Goal: Transaction & Acquisition: Purchase product/service

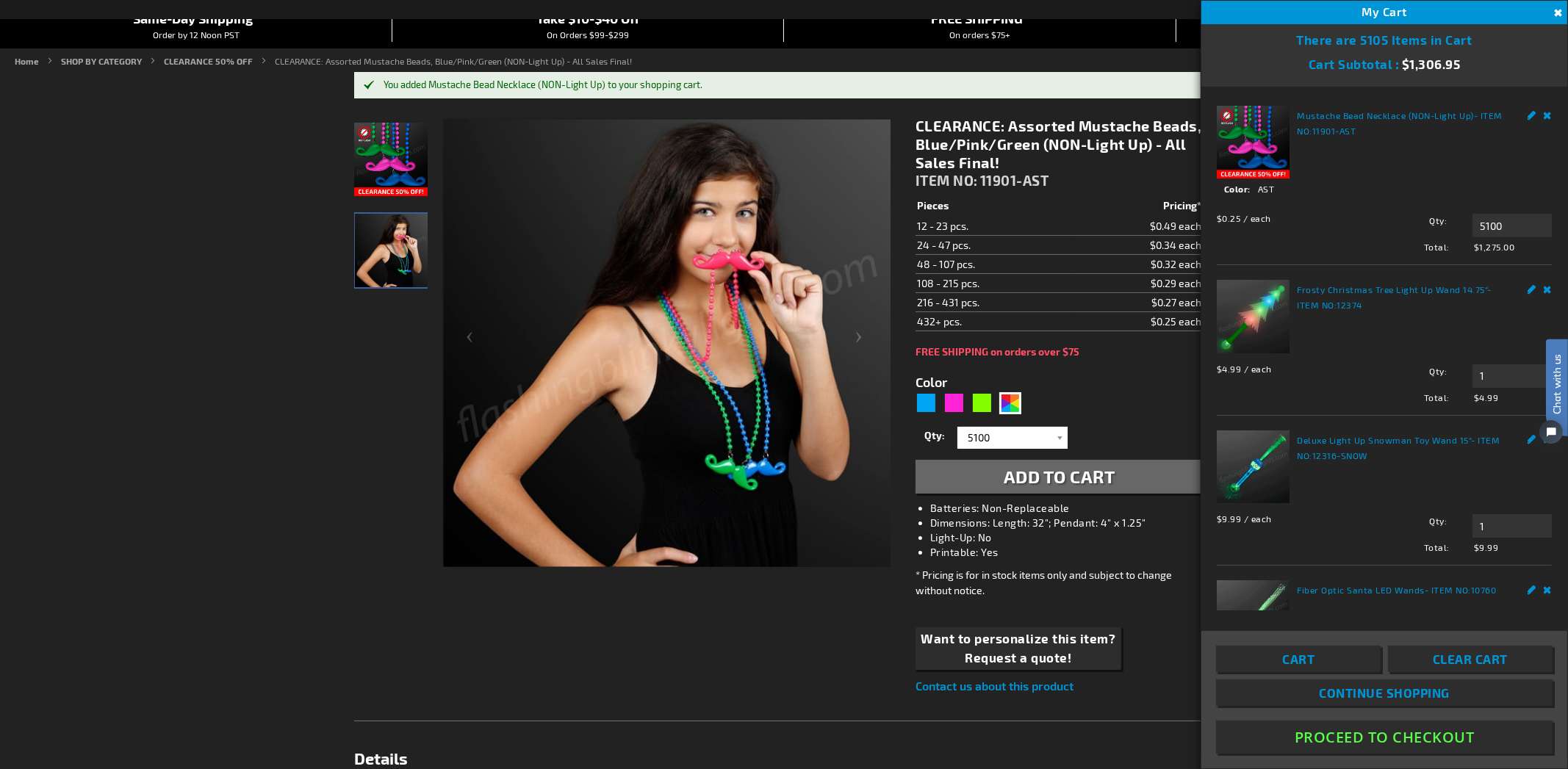
click at [1535, 284] on html "Chat with us" at bounding box center [1545, 384] width 44 height 258
click at [1534, 284] on html "Chat with us" at bounding box center [1545, 384] width 44 height 258
click at [1533, 432] on div "Chat with us" at bounding box center [1549, 406] width 37 height 103
click at [1543, 583] on link "Remove" at bounding box center [1548, 588] width 9 height 16
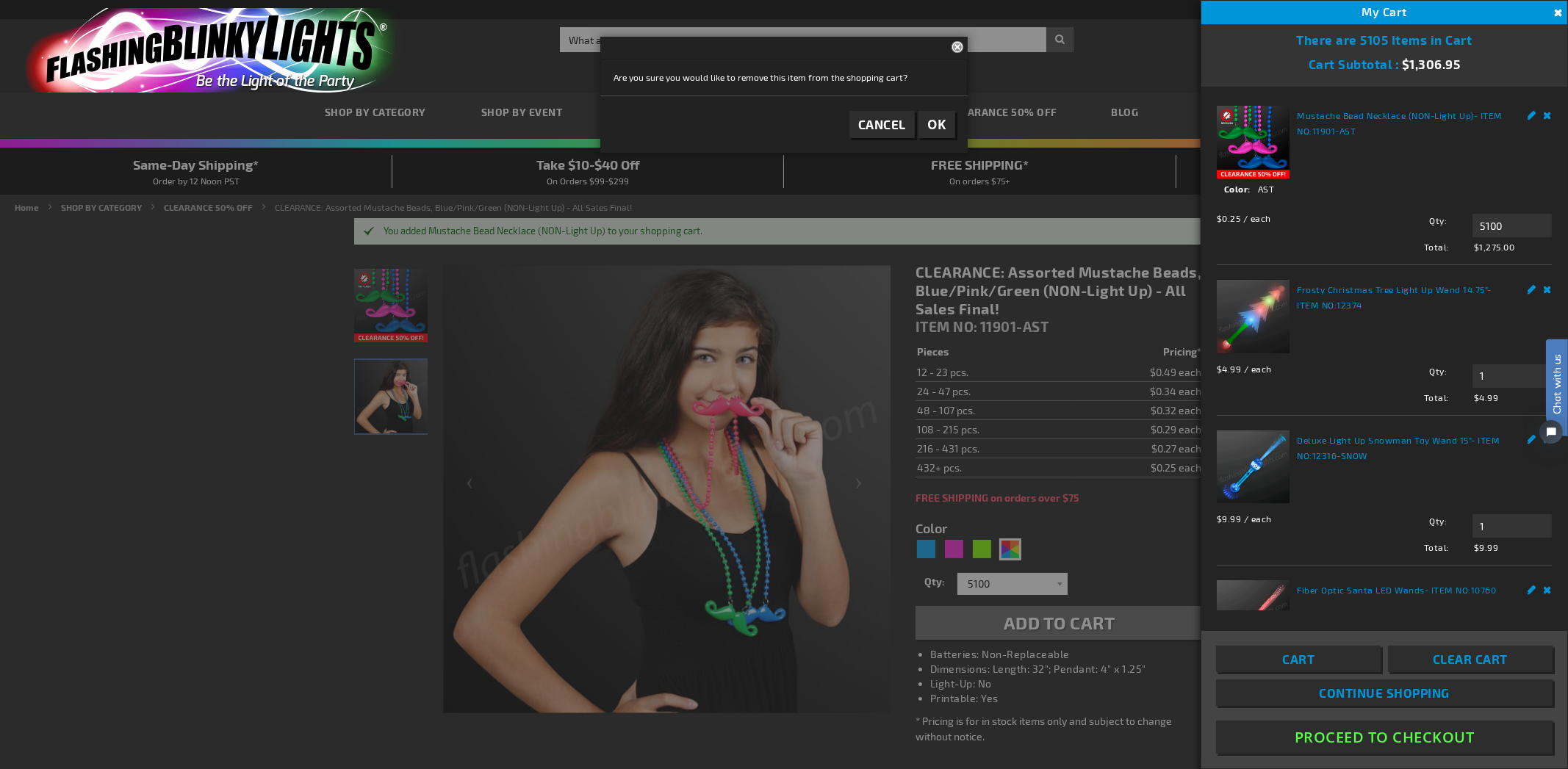
click at [1537, 287] on html "Chat with us" at bounding box center [1545, 384] width 44 height 258
click at [1419, 10] on div "My Cart 5105" at bounding box center [1384, 12] width 366 height 24
click at [1311, 664] on span "Cart" at bounding box center [1298, 658] width 33 height 15
click at [873, 543] on div at bounding box center [784, 384] width 1568 height 769
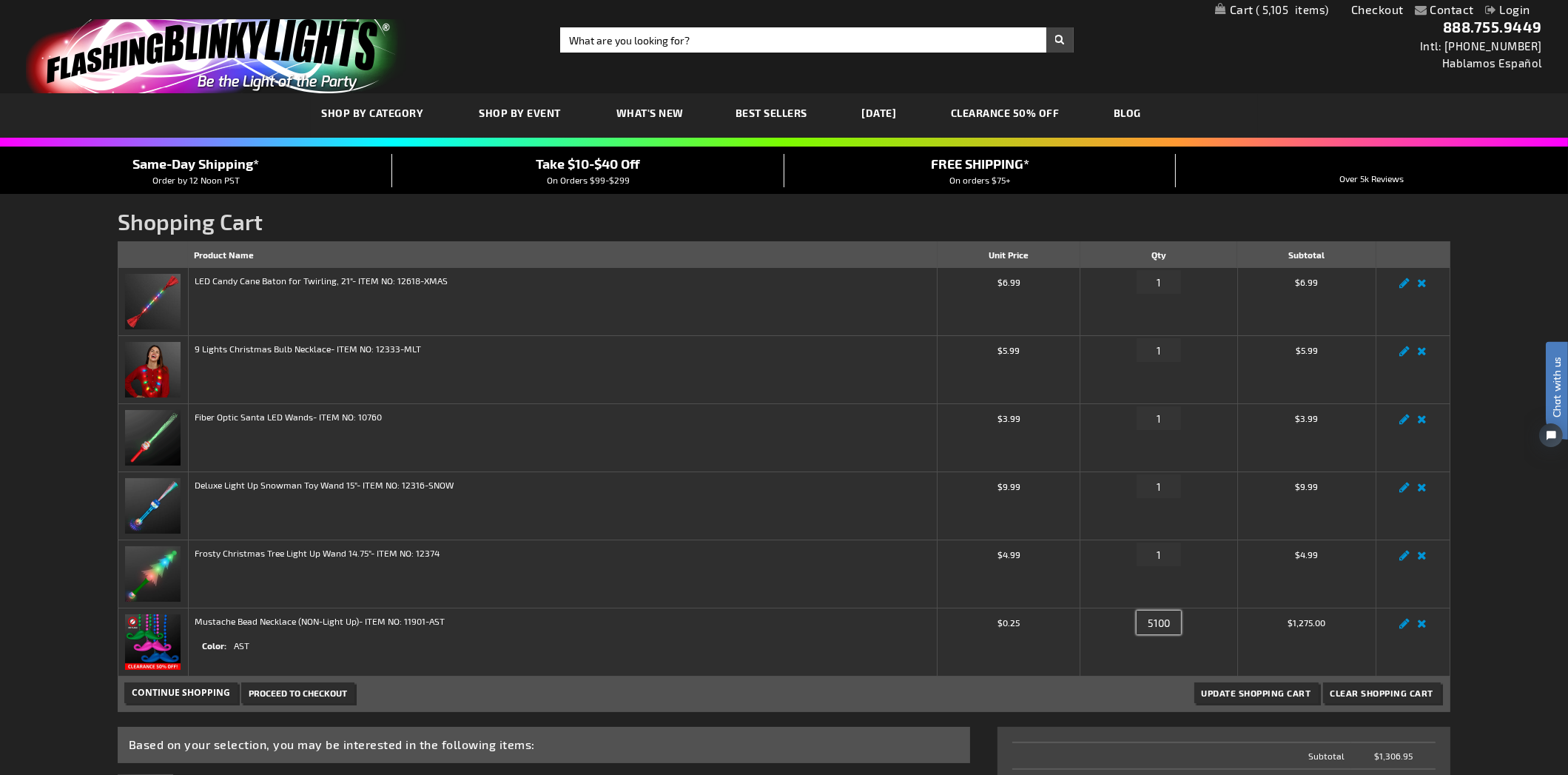
drag, startPoint x: 1172, startPoint y: 624, endPoint x: 1133, endPoint y: 621, distance: 39.1
click at [1133, 621] on div "Qty 5100" at bounding box center [1158, 626] width 144 height 24
type input "2000"
click at [1194, 683] on button "Update Shopping Cart" at bounding box center [1256, 693] width 124 height 20
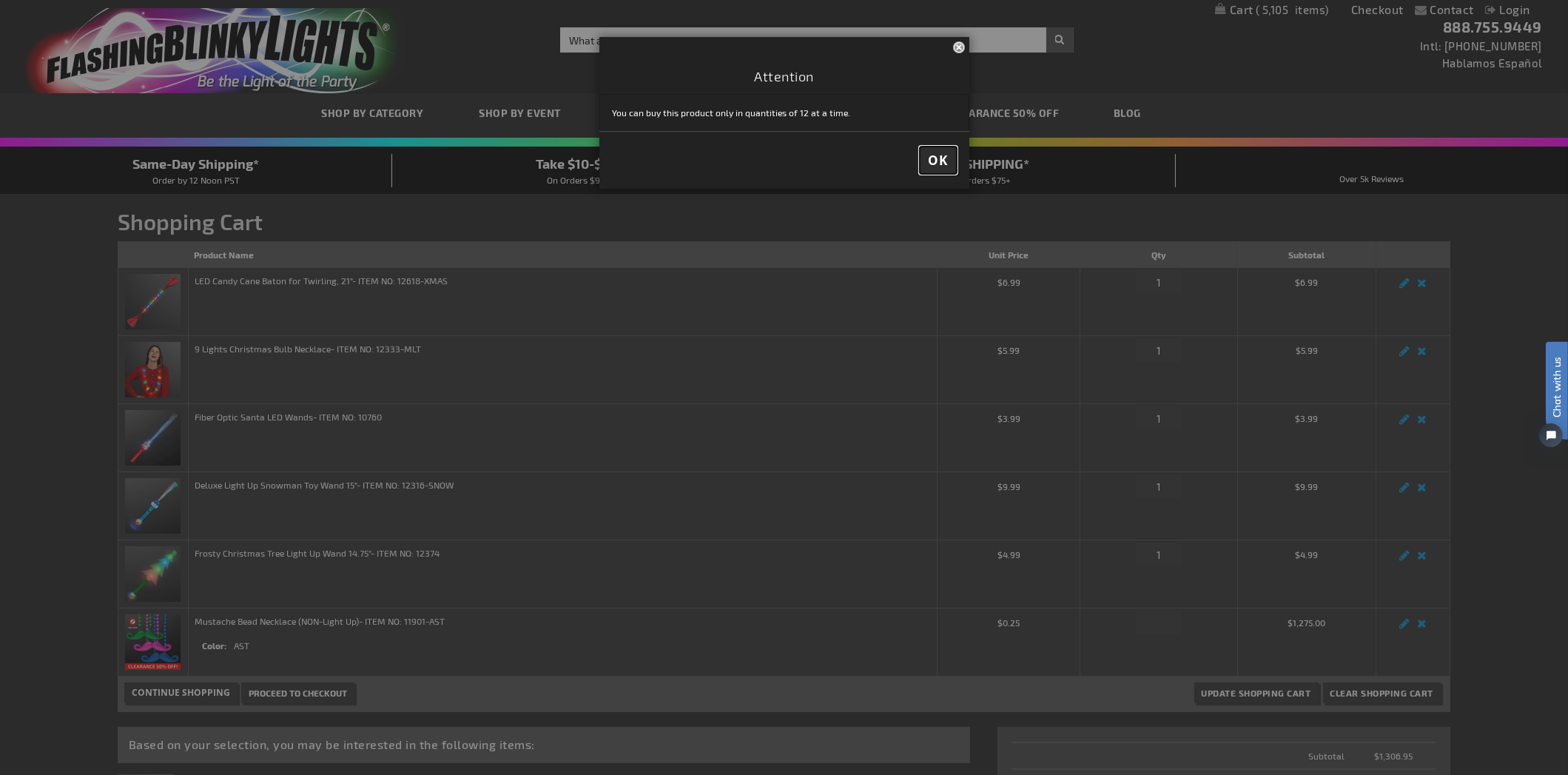
click at [926, 160] on button "OK" at bounding box center [938, 159] width 37 height 27
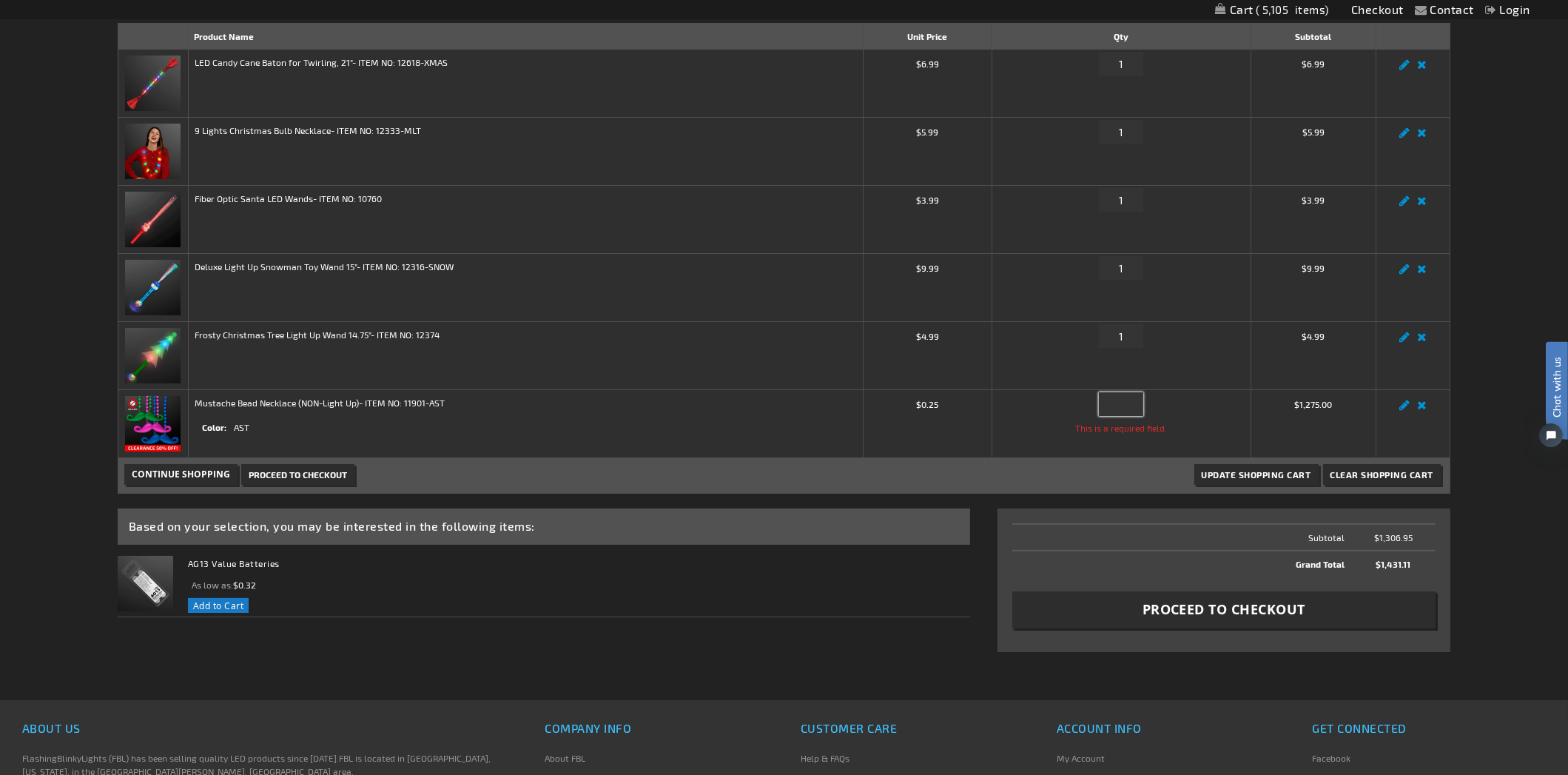
scroll to position [226, 0]
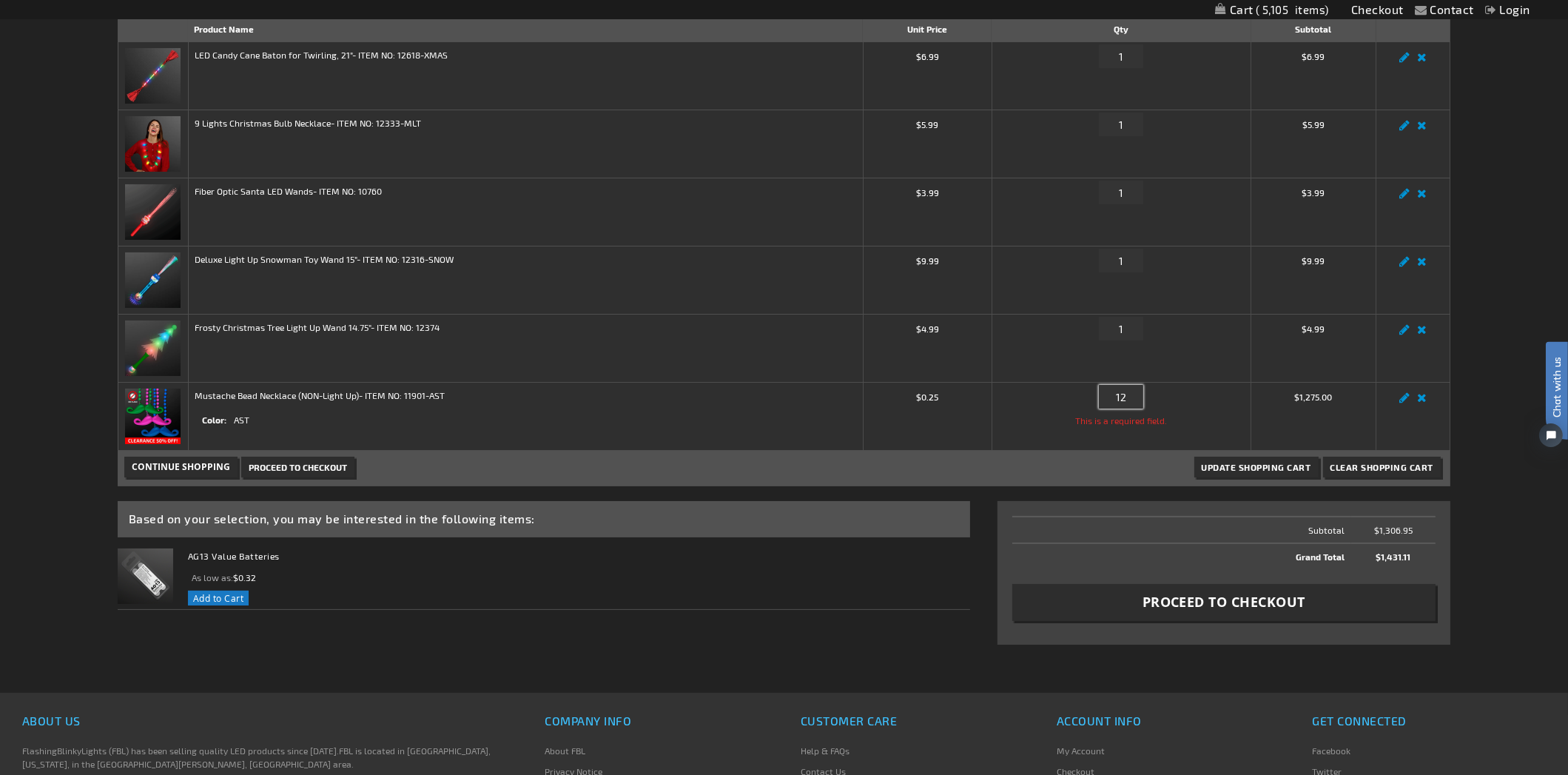
type input "12"
click at [1194, 457] on button "Update Shopping Cart" at bounding box center [1256, 467] width 124 height 20
click at [1231, 462] on span "Update Shopping Cart" at bounding box center [1256, 468] width 110 height 11
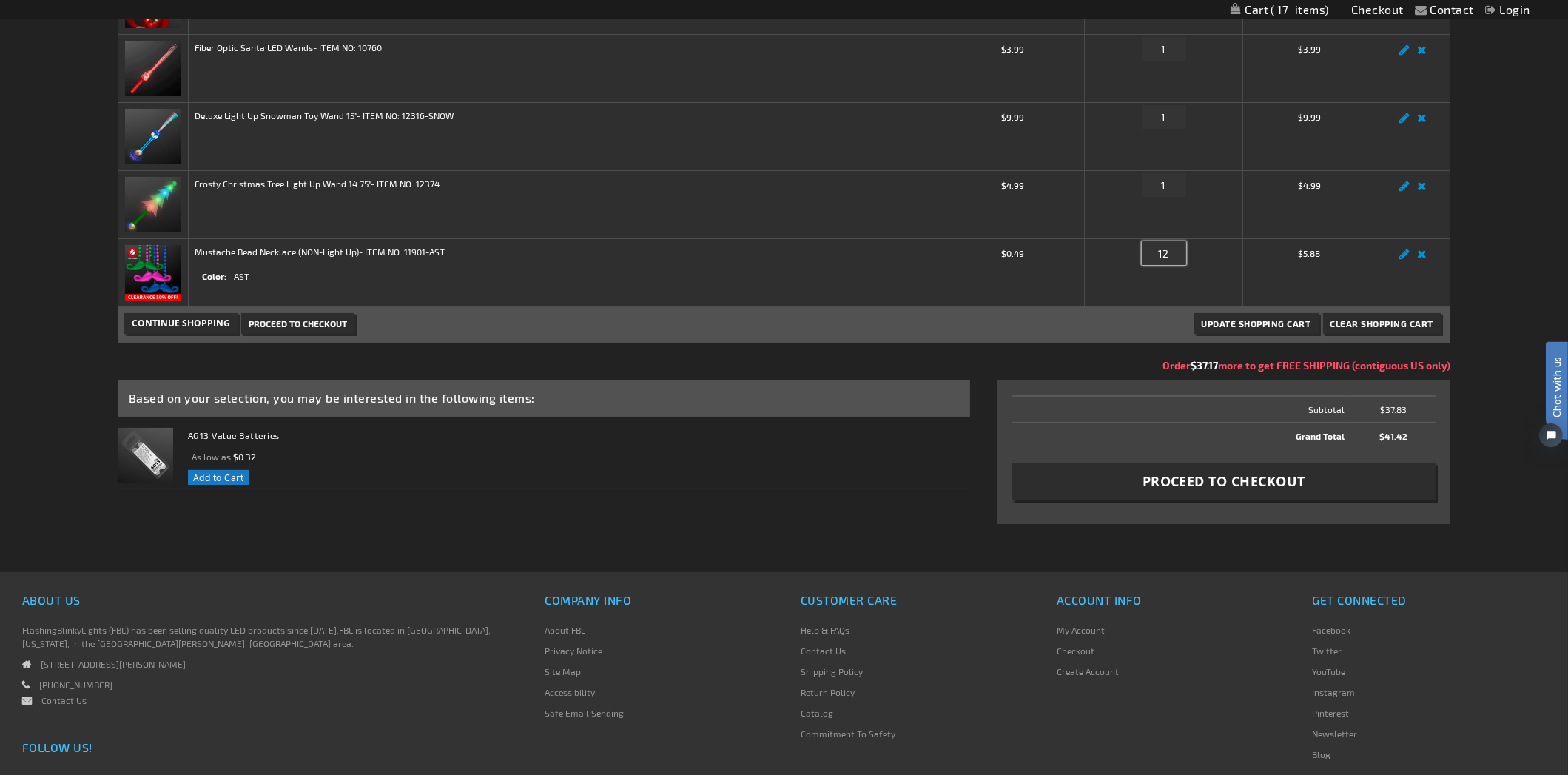
drag, startPoint x: 1173, startPoint y: 250, endPoint x: 1173, endPoint y: 259, distance: 9.0
click at [1173, 250] on input "12" at bounding box center [1164, 252] width 44 height 24
type input "1"
type input "166"
click at [1194, 314] on button "Update Shopping Cart" at bounding box center [1256, 323] width 124 height 20
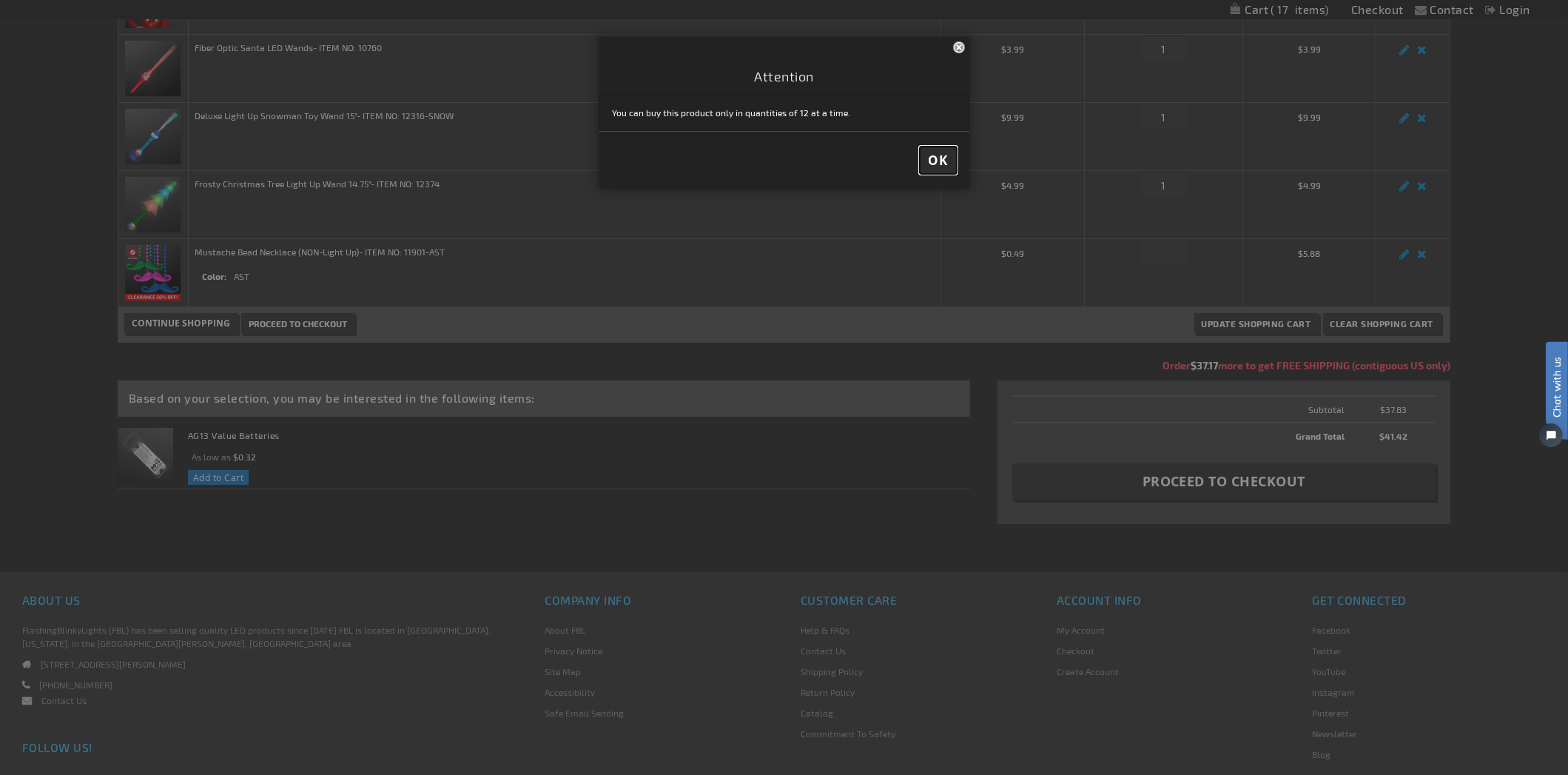
click at [934, 152] on span "OK" at bounding box center [938, 159] width 19 height 17
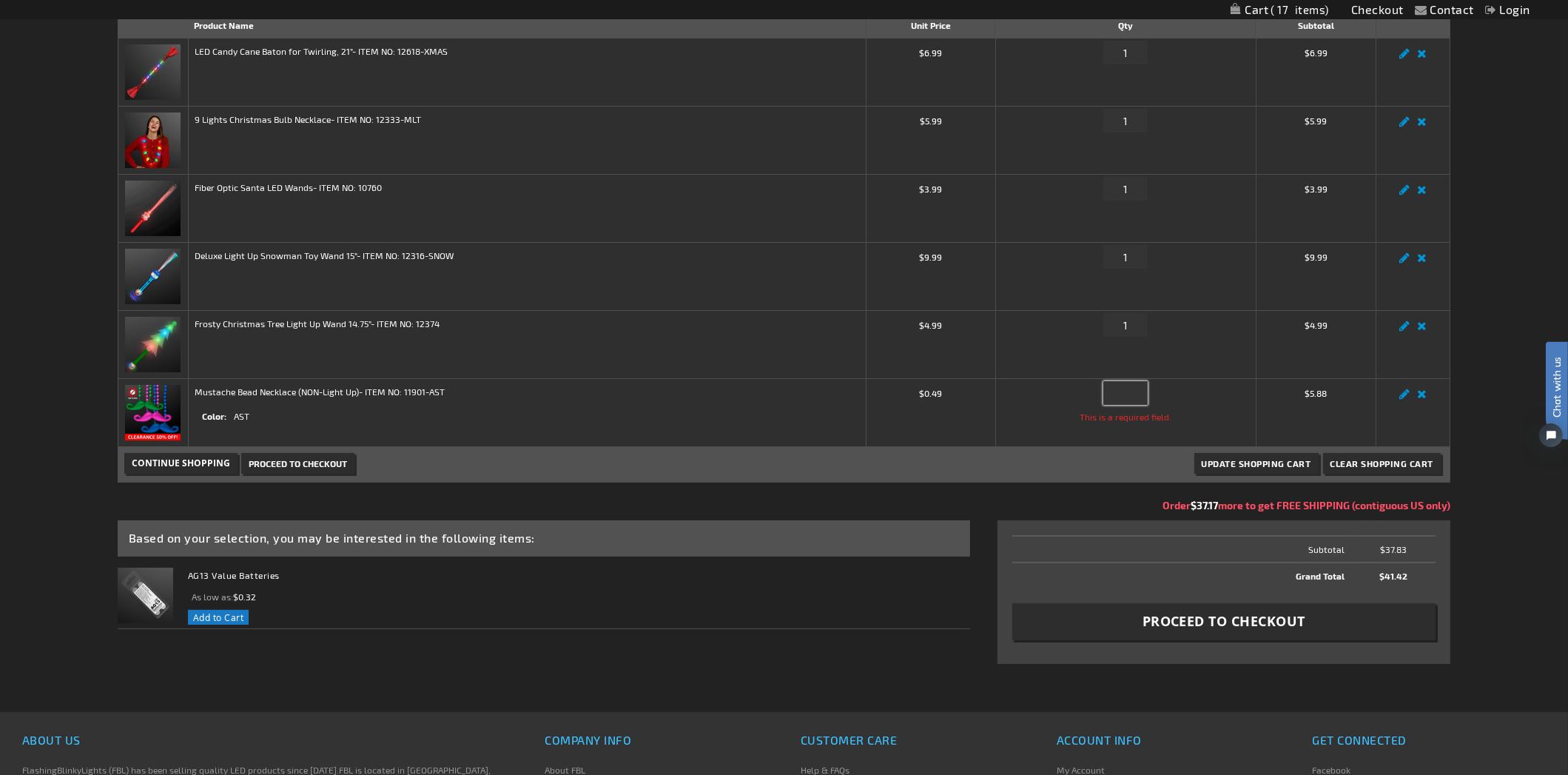
scroll to position [226, 0]
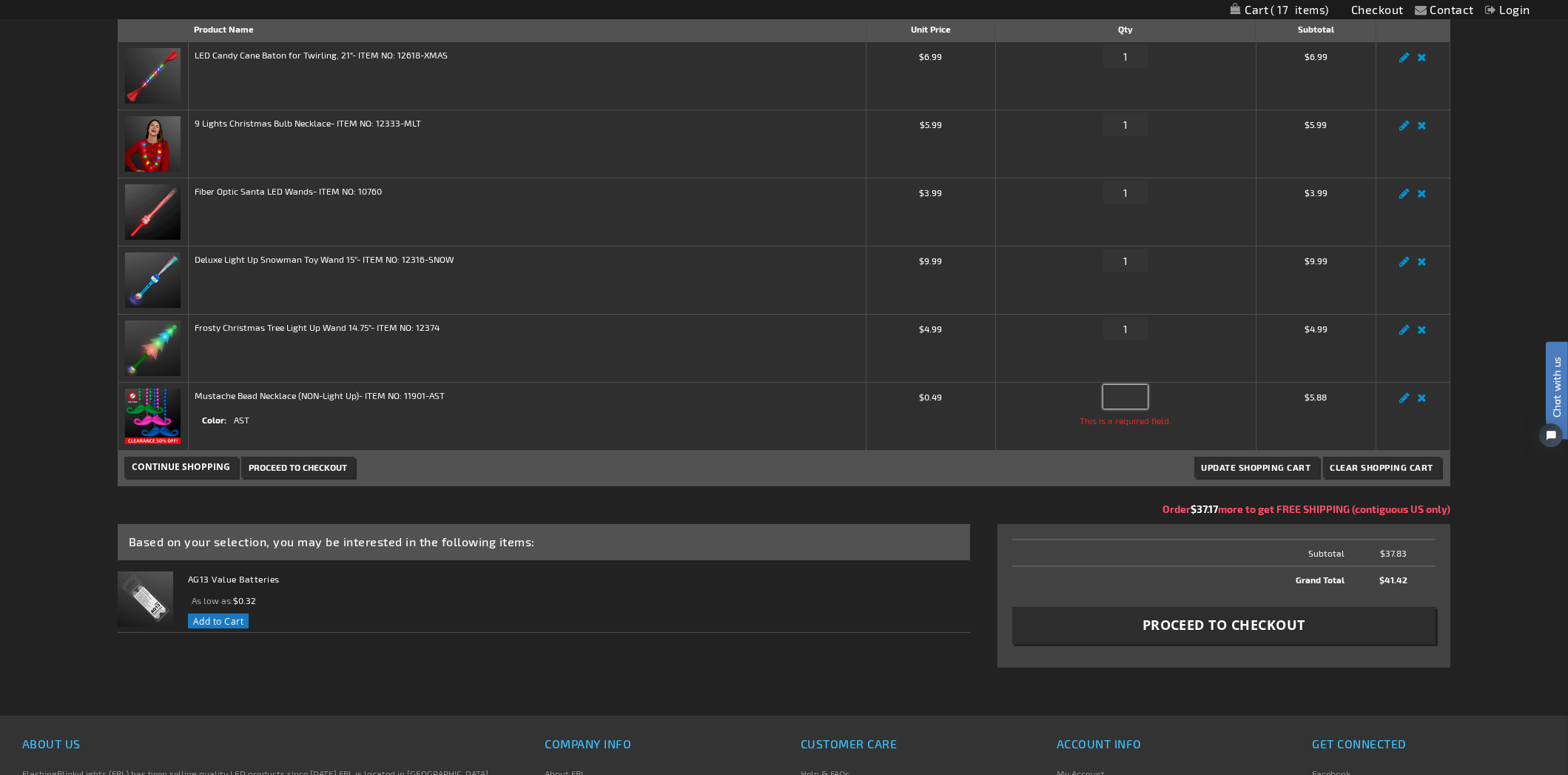
click at [1132, 398] on input "Qty This is a required field." at bounding box center [1125, 397] width 44 height 24
type input "2004"
click at [1194, 457] on button "Update Shopping Cart" at bounding box center [1256, 467] width 124 height 20
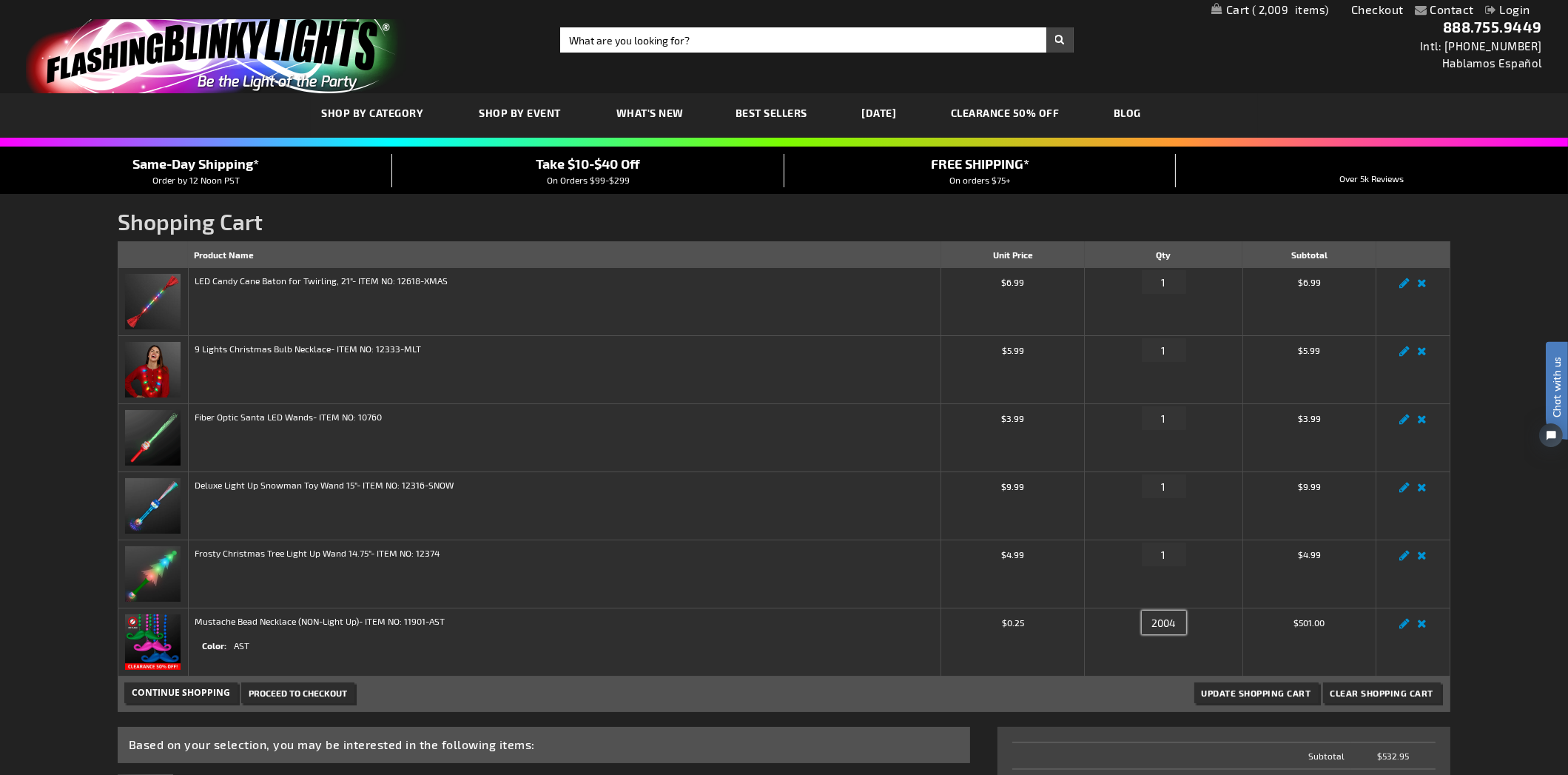
drag, startPoint x: 1177, startPoint y: 623, endPoint x: 1130, endPoint y: 620, distance: 47.1
click at [1130, 620] on div "Qty 2004" at bounding box center [1163, 626] width 145 height 24
type input "167"
click at [1194, 683] on button "Update Shopping Cart" at bounding box center [1256, 693] width 124 height 20
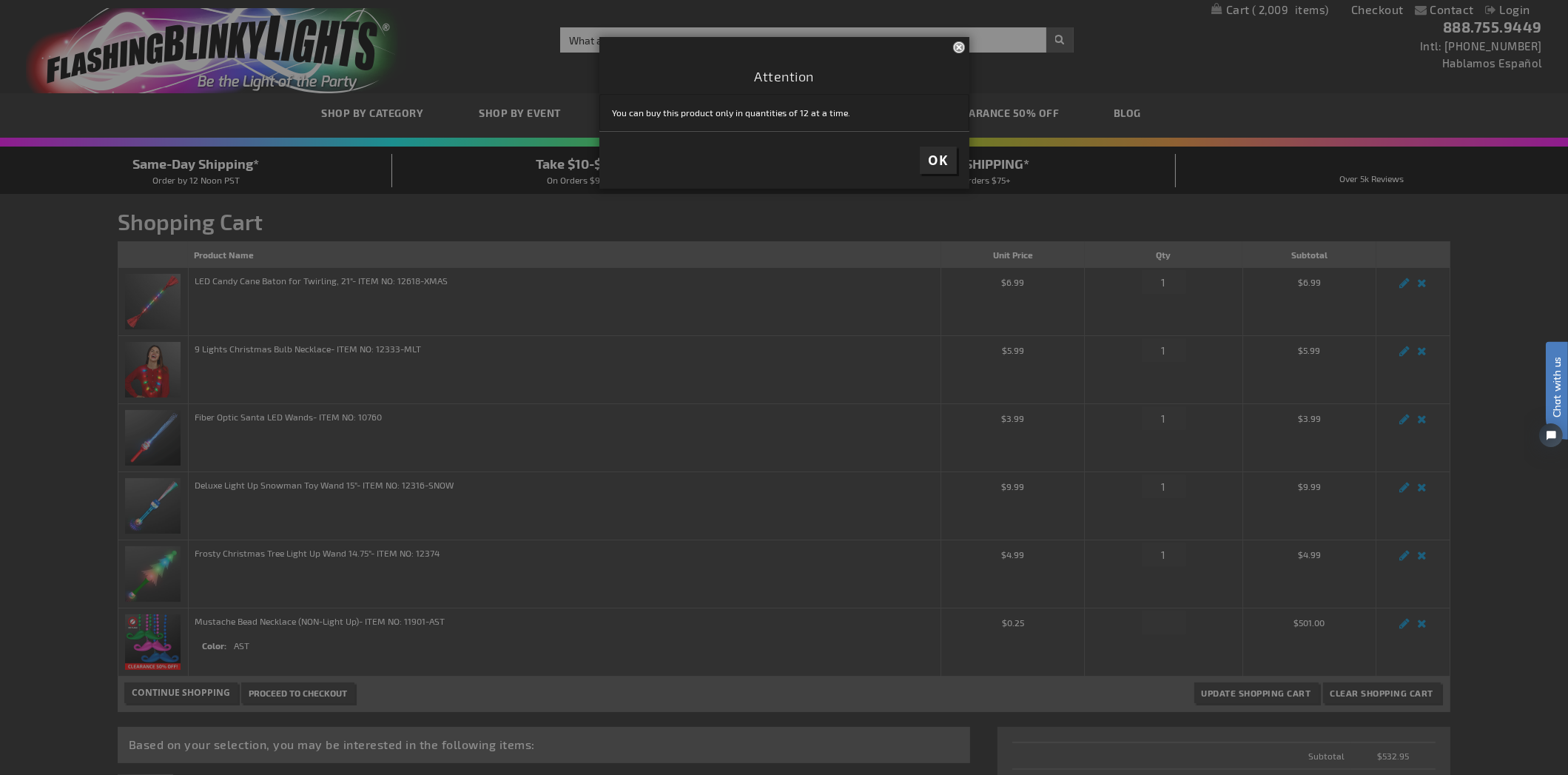
click at [923, 159] on button "OK" at bounding box center [938, 159] width 37 height 27
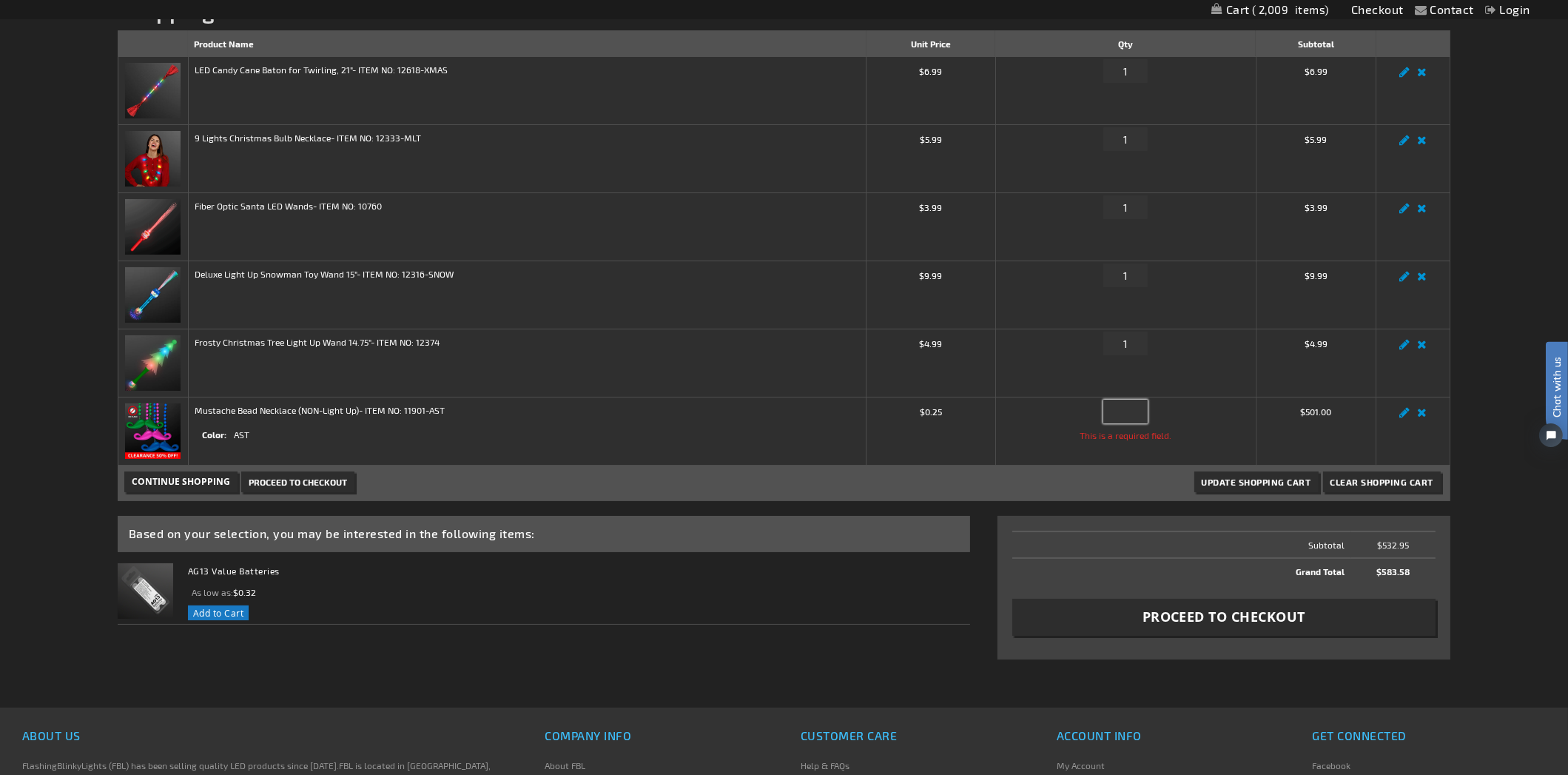
scroll to position [226, 0]
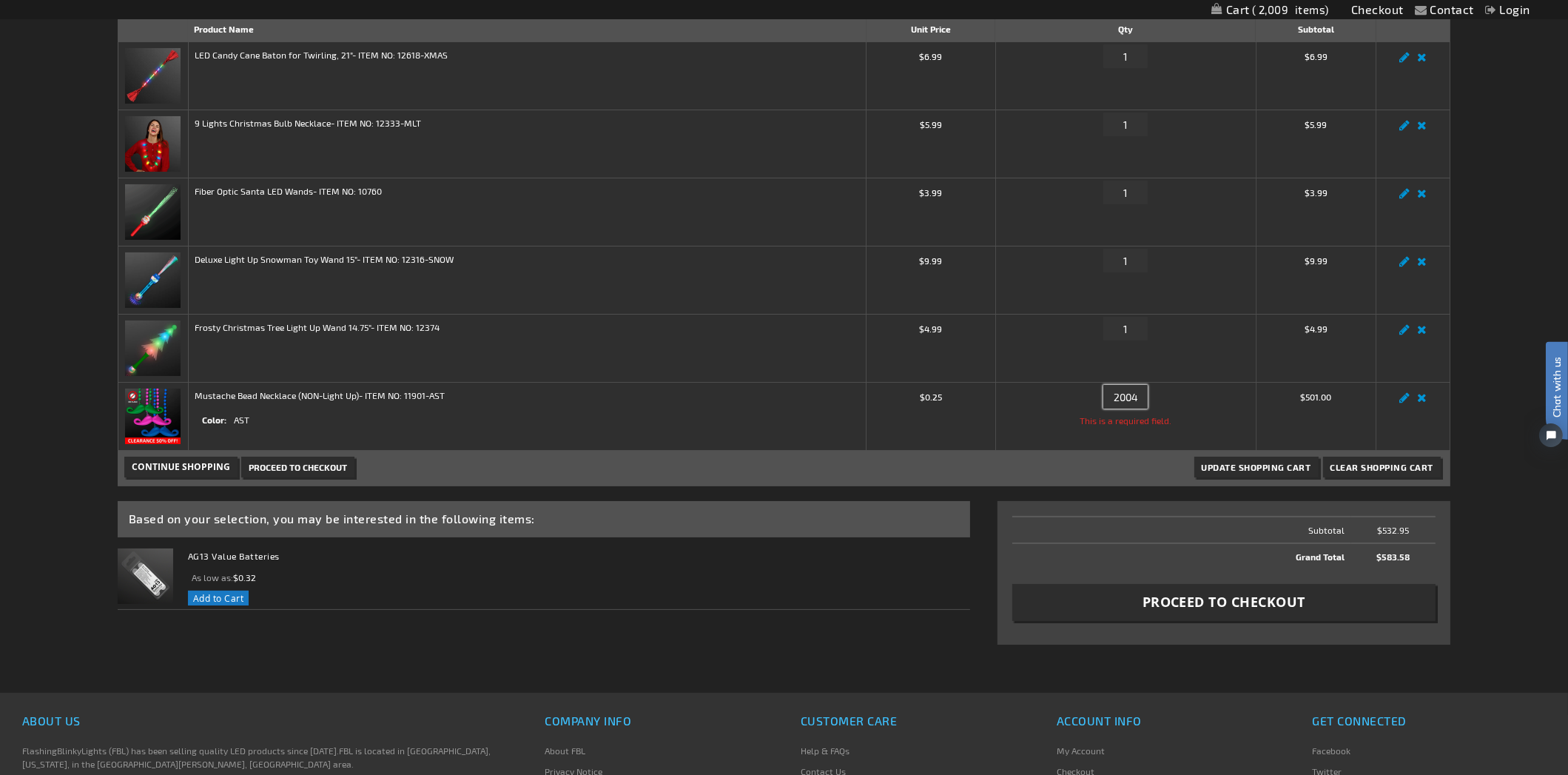
type input "2004"
click at [1194, 457] on button "Update Shopping Cart" at bounding box center [1256, 467] width 124 height 20
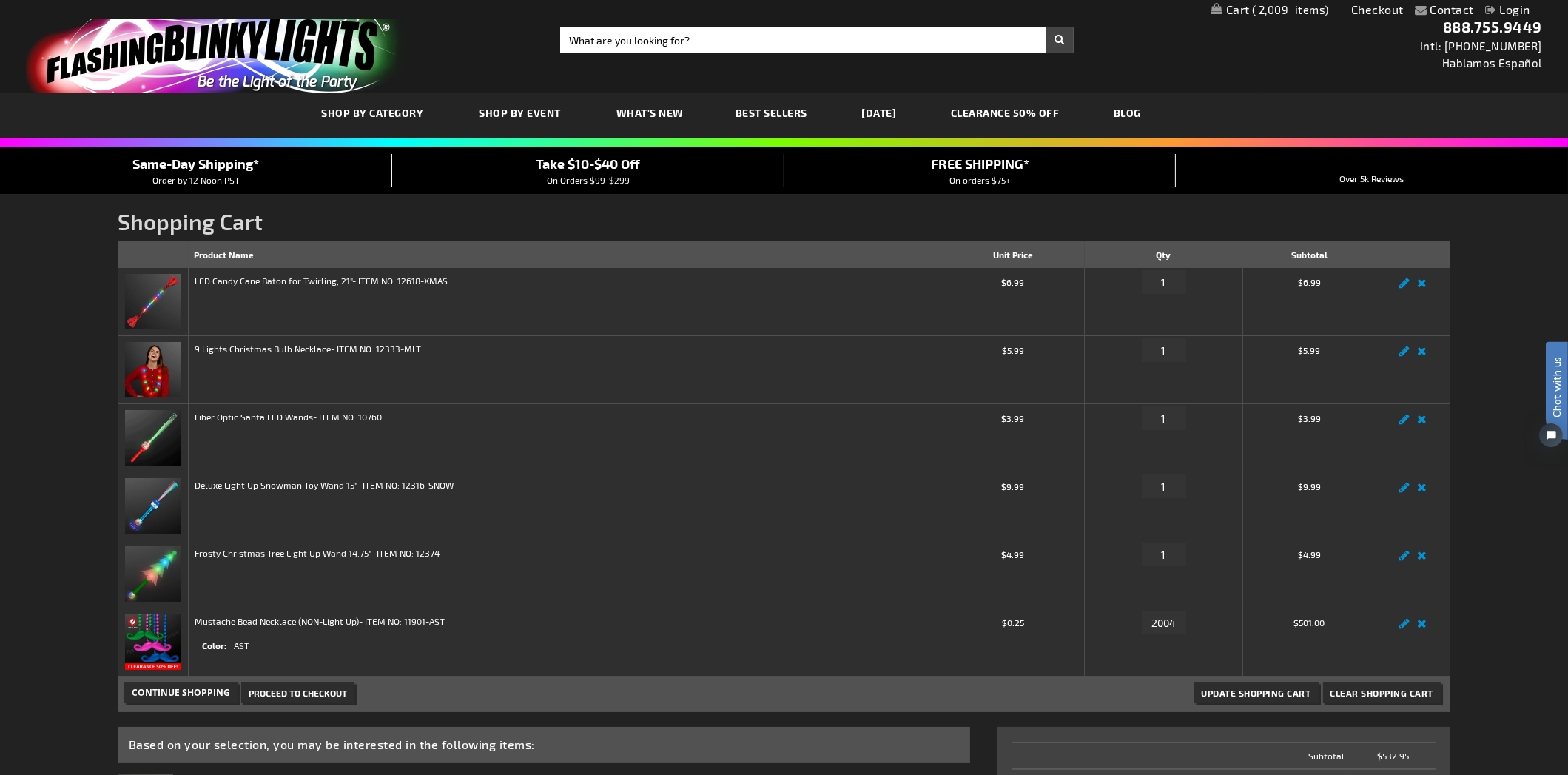
click at [146, 647] on img at bounding box center [152, 642] width 56 height 56
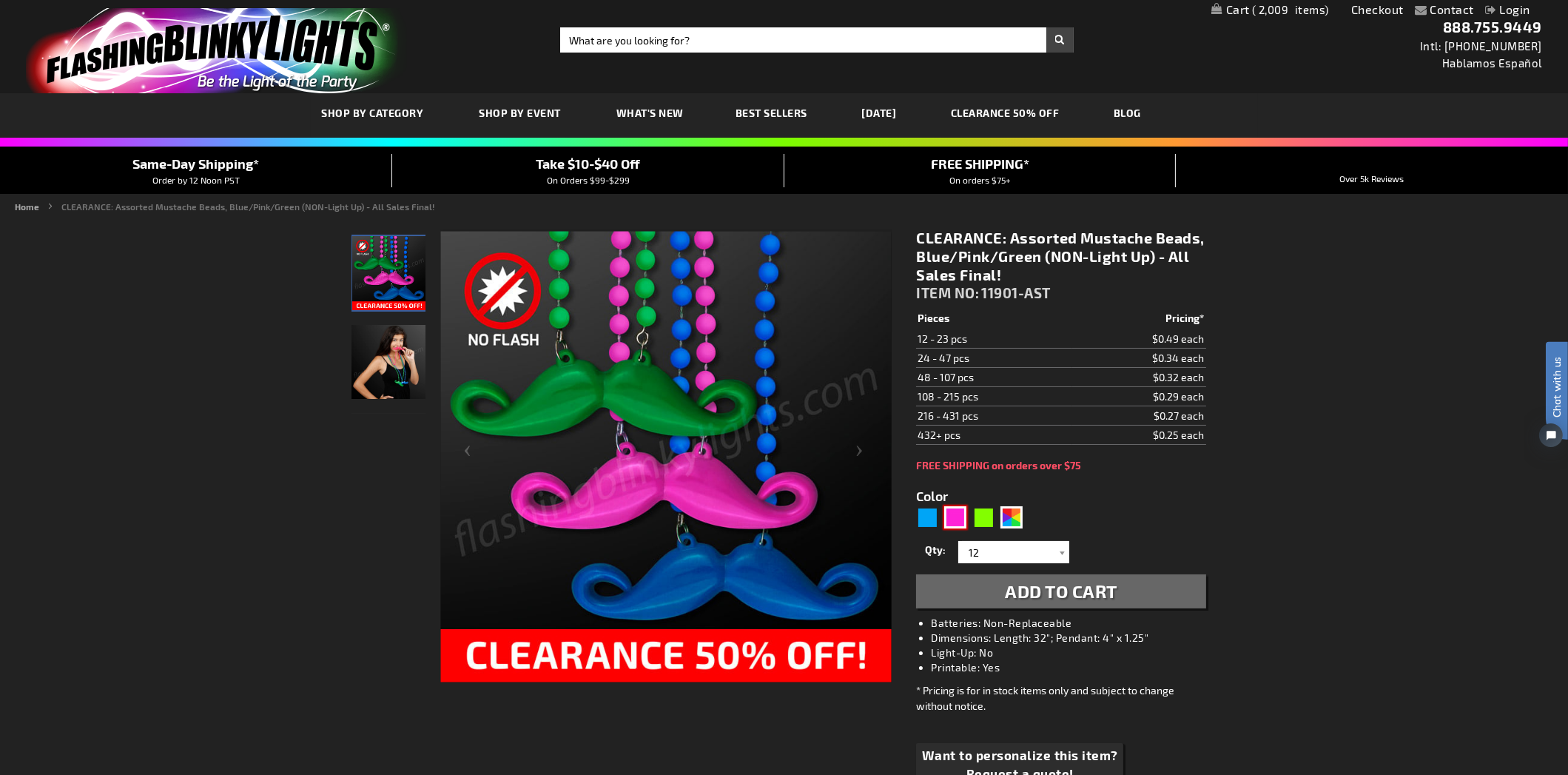
click at [953, 511] on div "Pink" at bounding box center [955, 517] width 22 height 22
type input "5639"
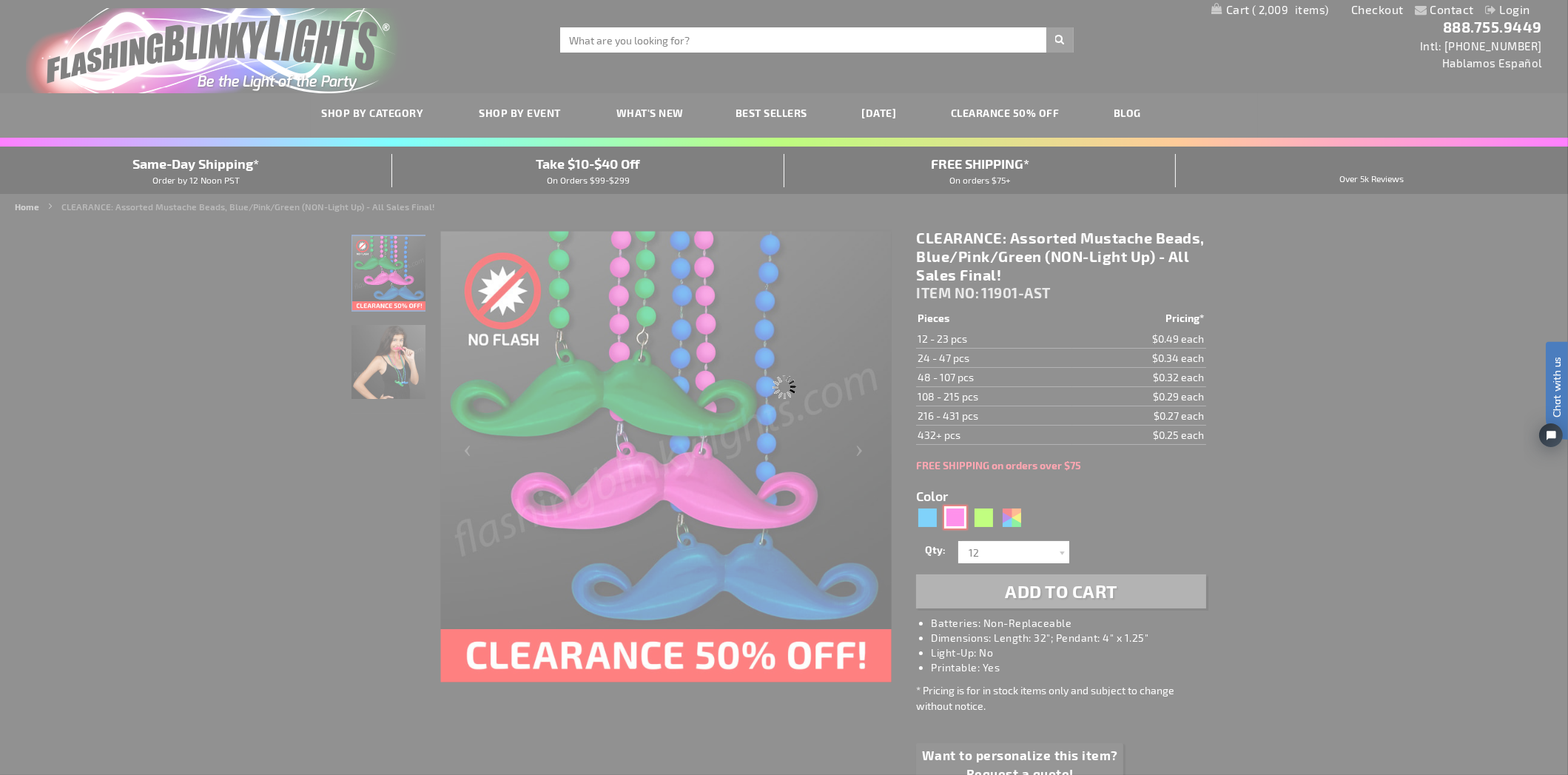
type input "11901-PK"
type input "Customize - CLEARANCE: Pink Mustache Beads, NON-Light Up - All Sales Final! - I…"
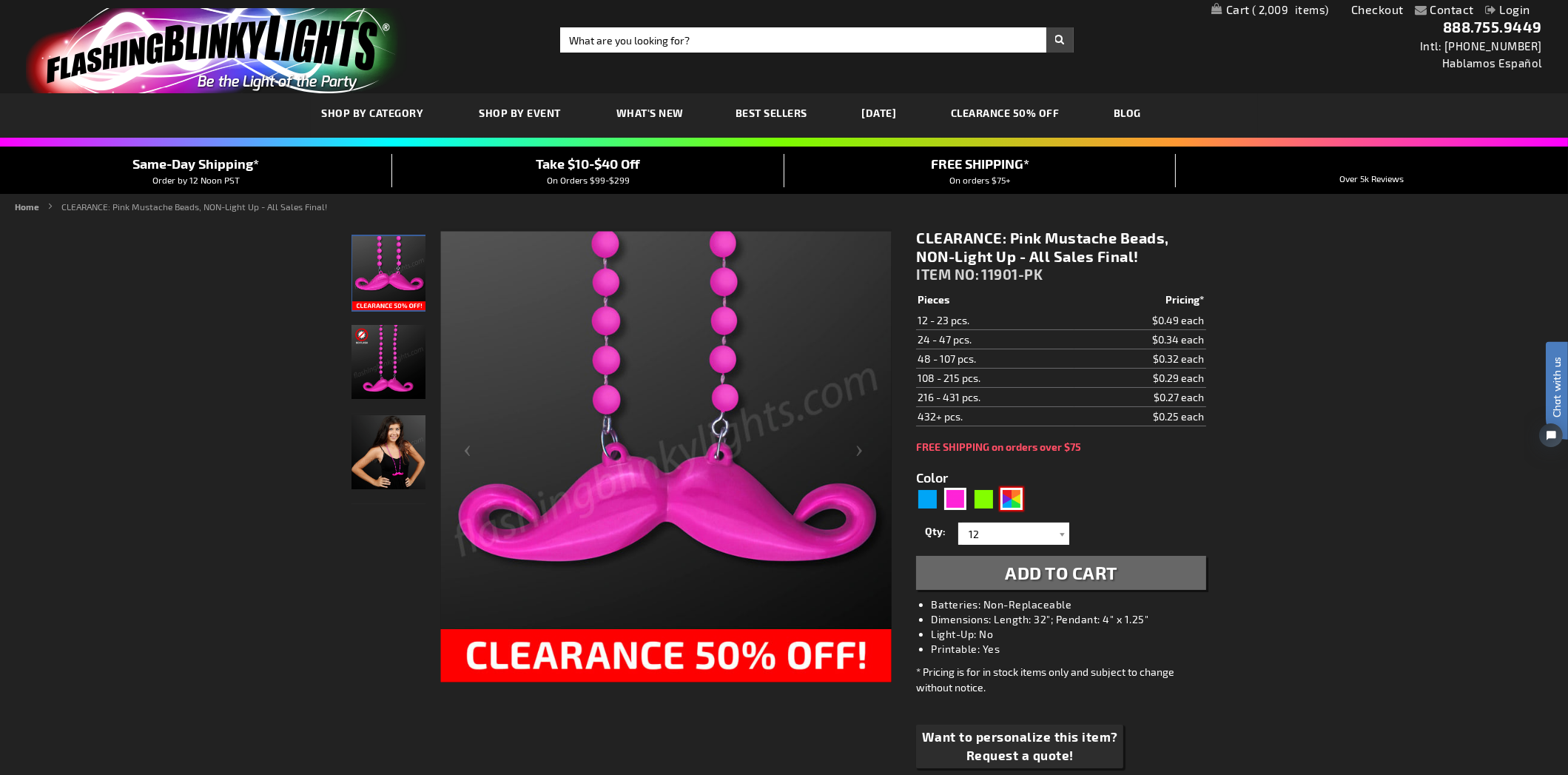
click at [1017, 495] on div "AST" at bounding box center [1011, 499] width 22 height 22
type input "5630"
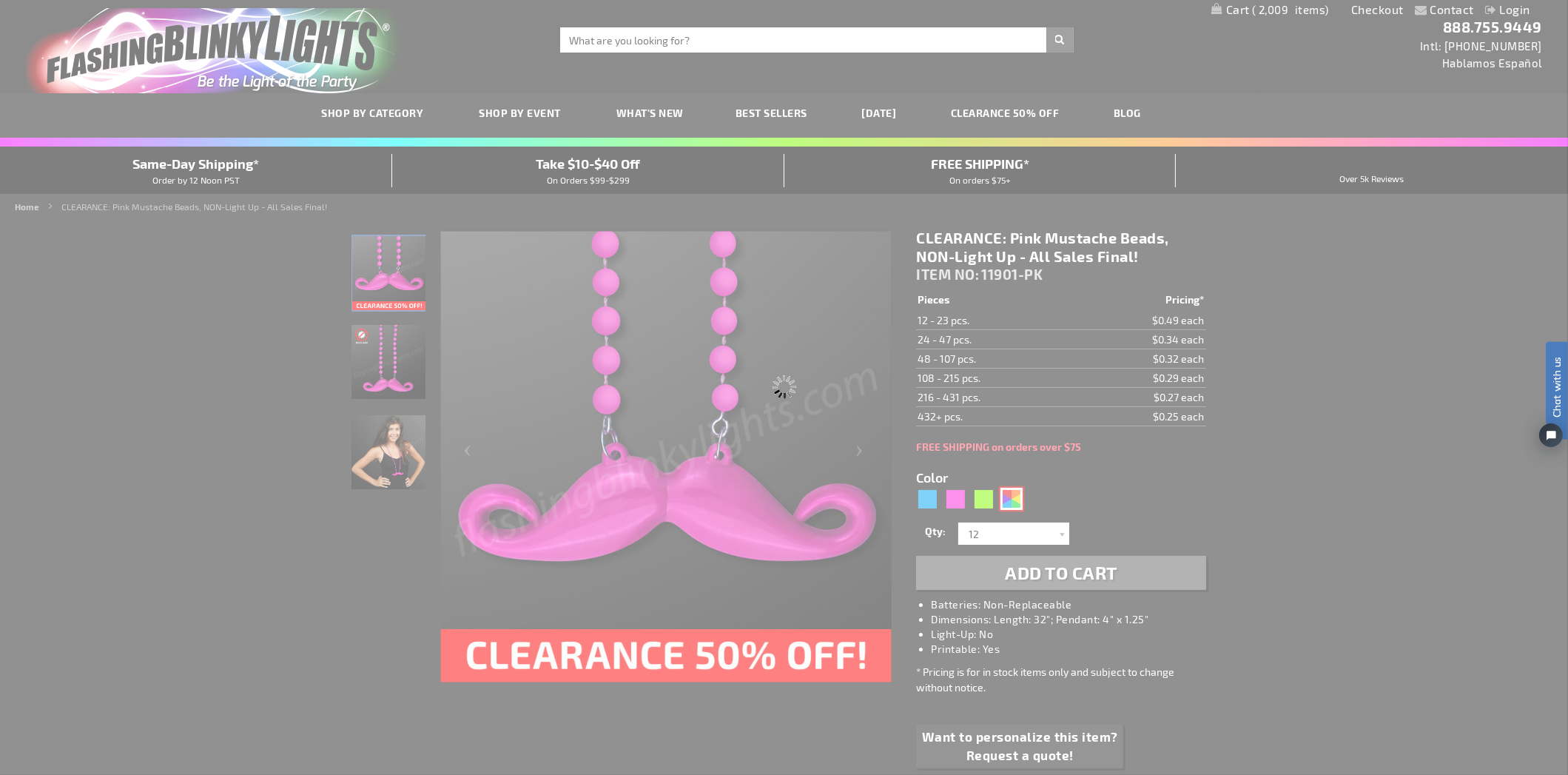
type input "11901-AST"
type input "Customize - CLEARANCE: Assorted Mustache Beads, Blue/Pink/Green (NON-Light Up) …"
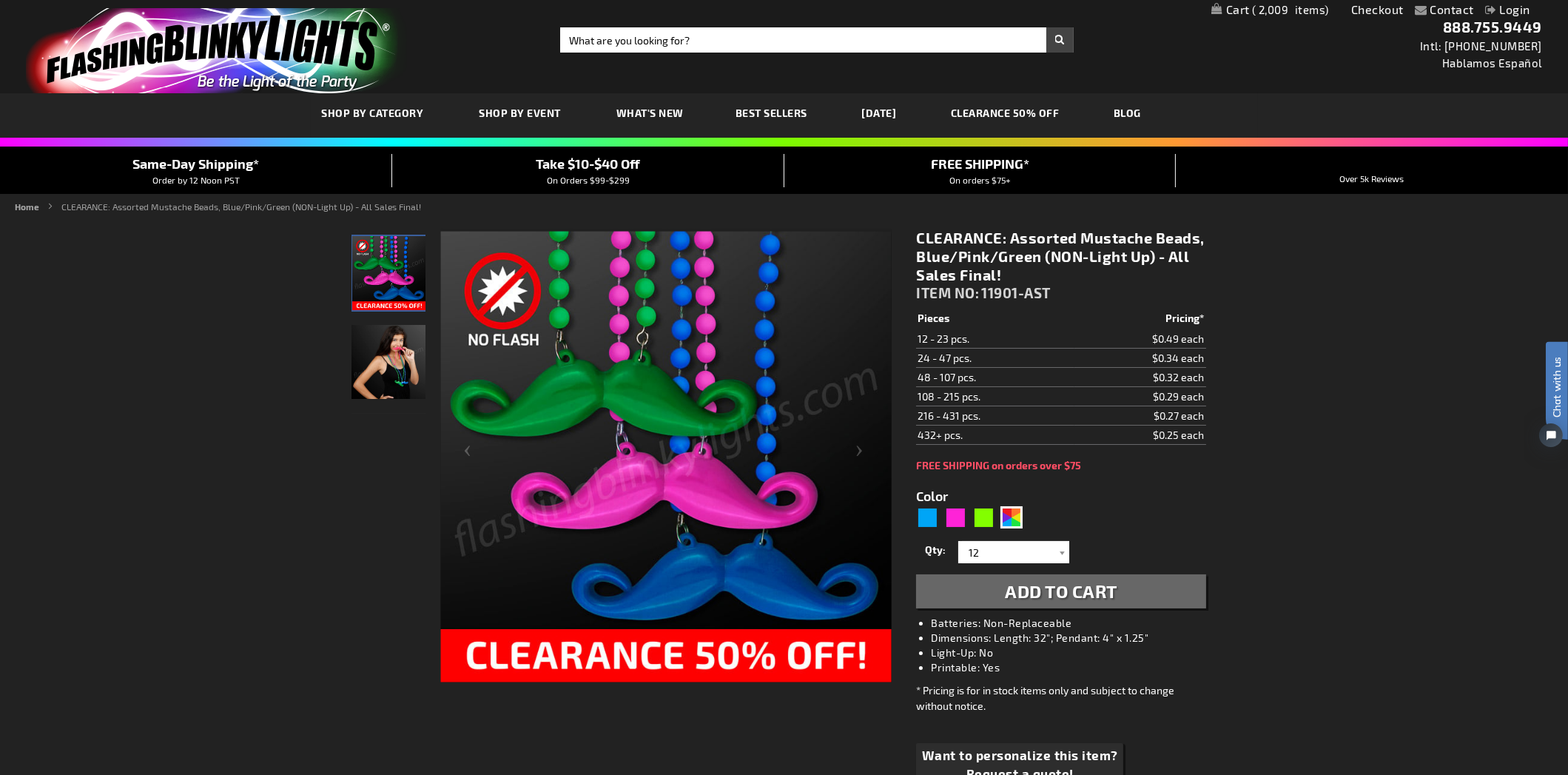
click at [1271, 3] on span "2,009" at bounding box center [1290, 9] width 77 height 13
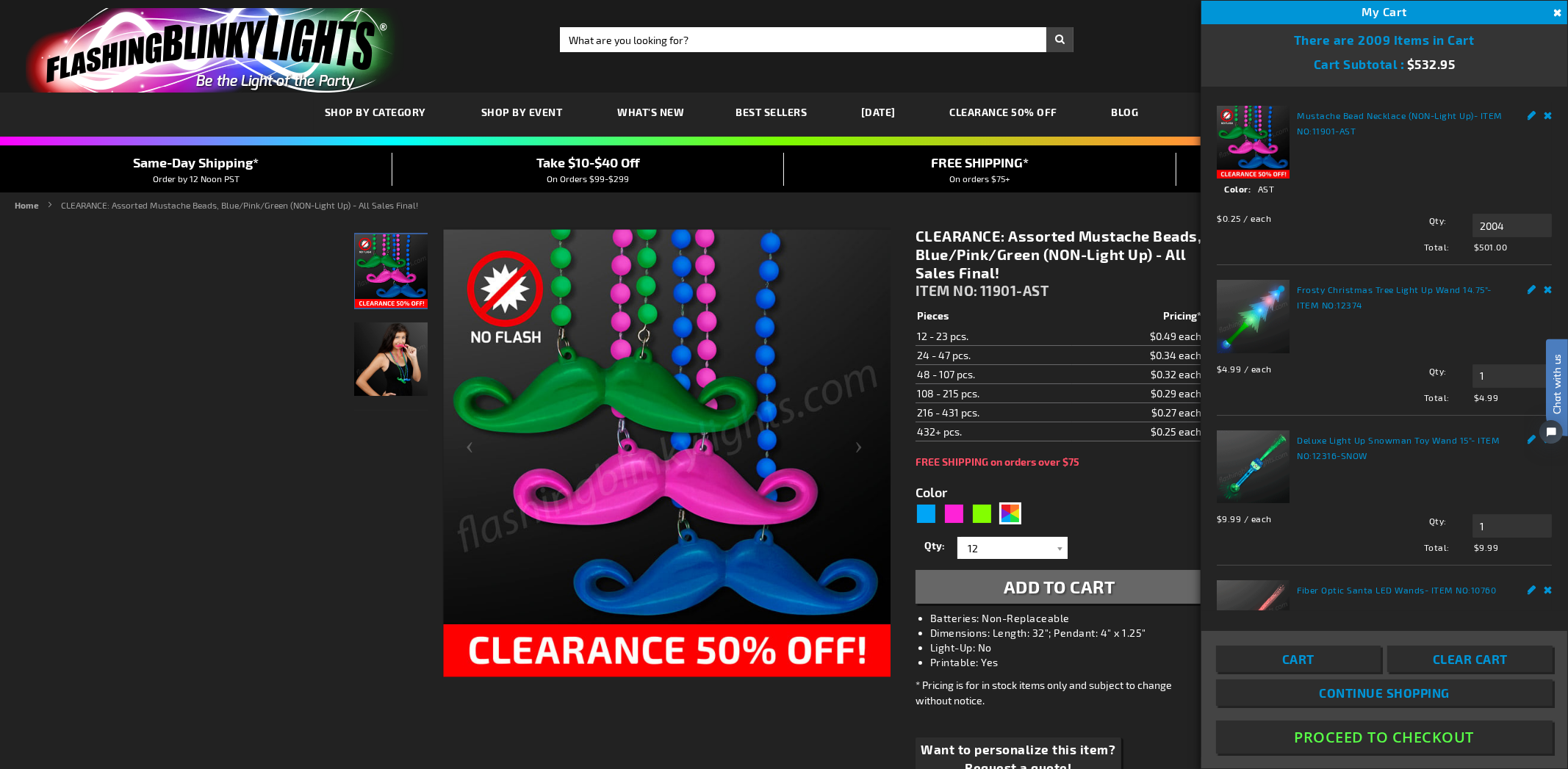
click at [1343, 292] on link "Frosty Christmas Tree Light Up Wand 14.75"" at bounding box center [1391, 289] width 190 height 11
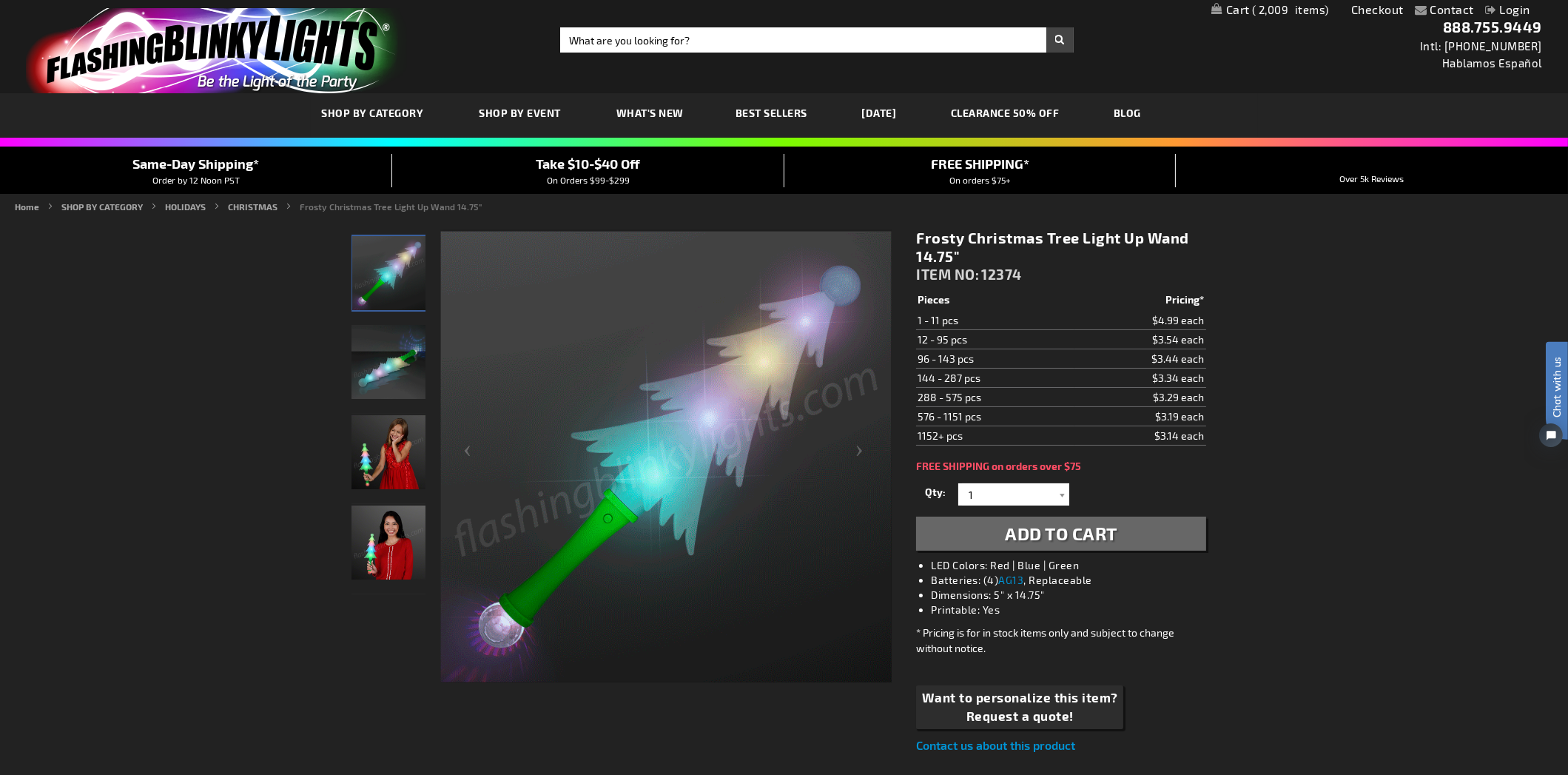
click at [386, 275] on img "Light Up Frosty Christmas Tree LED Wand" at bounding box center [390, 274] width 74 height 74
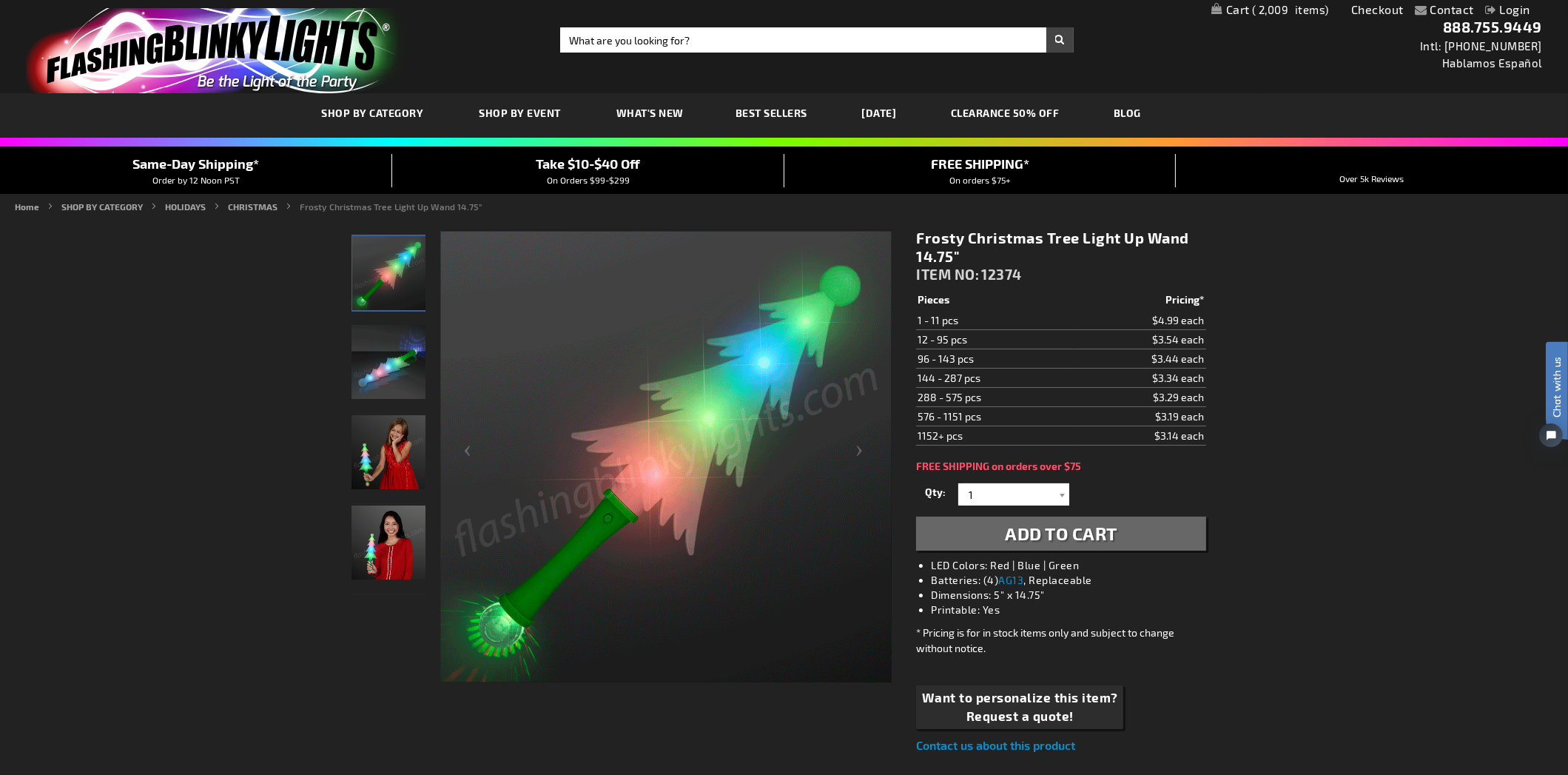
click at [367, 443] on img "Girl displaying Light Up Frosty Christmas Tree LED Wand" at bounding box center [389, 453] width 74 height 74
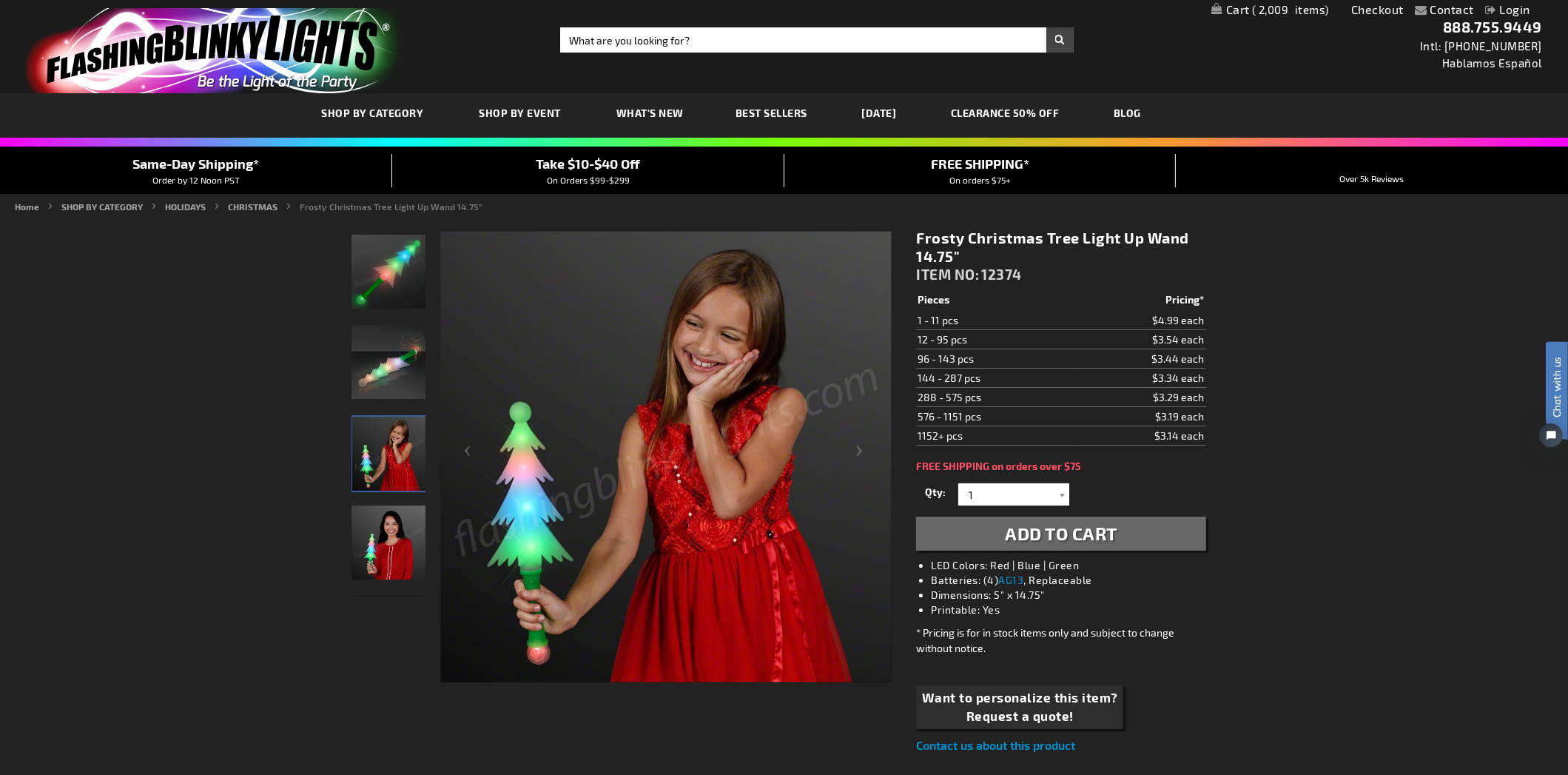
click at [376, 559] on img "Woman displaying Light Up Frosty Christmas Tree LED Wand" at bounding box center [389, 543] width 74 height 74
